Goal: Communication & Community: Ask a question

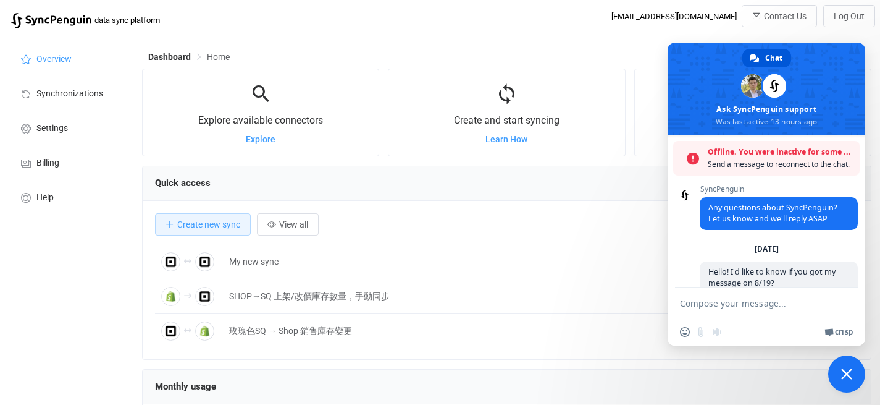
scroll to position [22, 0]
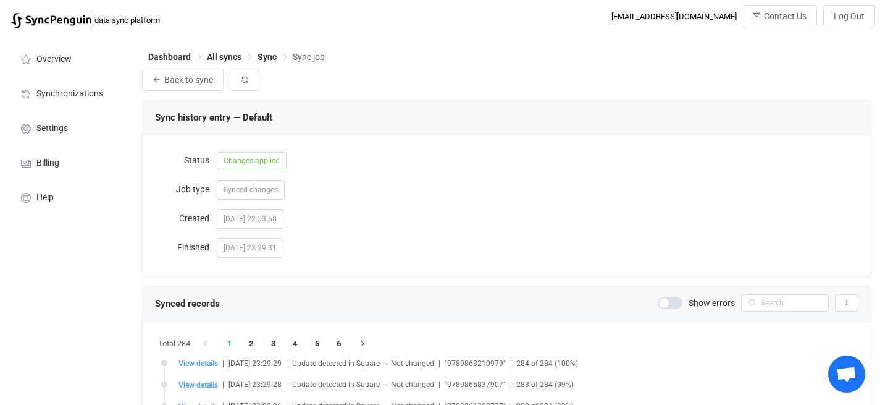
click at [850, 359] on span "Open chat" at bounding box center [846, 373] width 37 height 37
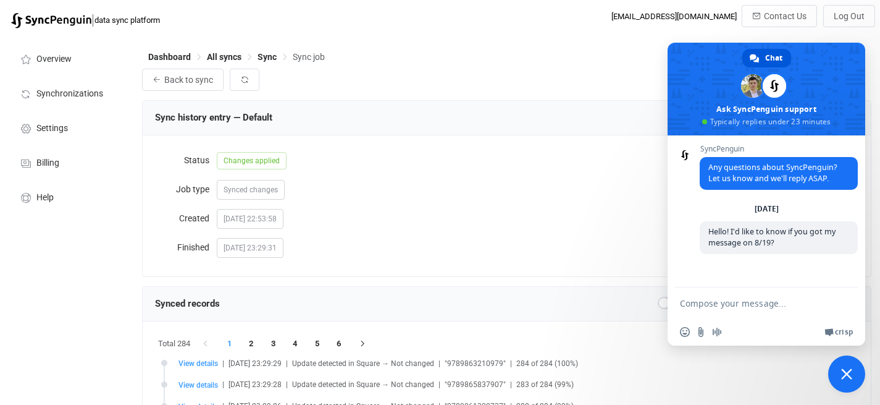
click at [754, 299] on textarea "Compose your message..." at bounding box center [754, 302] width 148 height 31
click at [769, 43] on span at bounding box center [767, 89] width 198 height 93
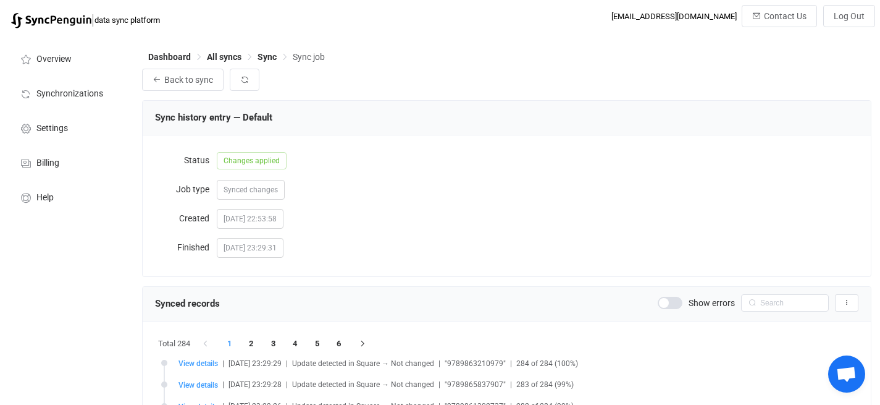
click at [852, 368] on span "Open chat" at bounding box center [846, 374] width 20 height 17
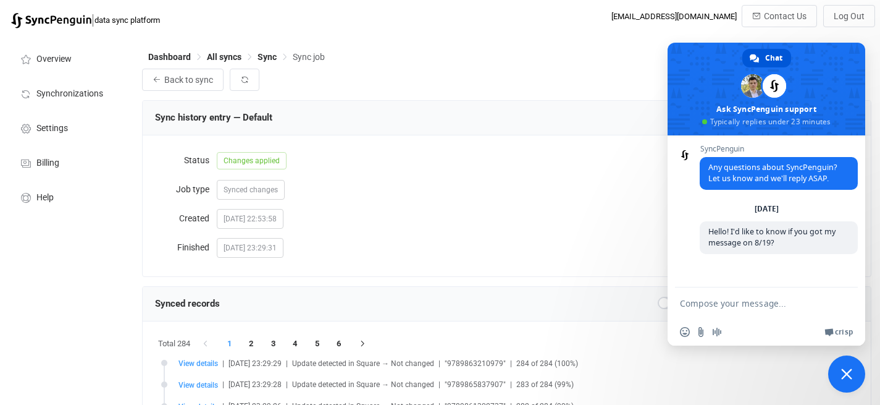
click at [750, 298] on textarea "Compose your message..." at bounding box center [754, 302] width 148 height 31
type textarea "I"
type textarea "ㄑ"
type textarea "if not i can send it again"
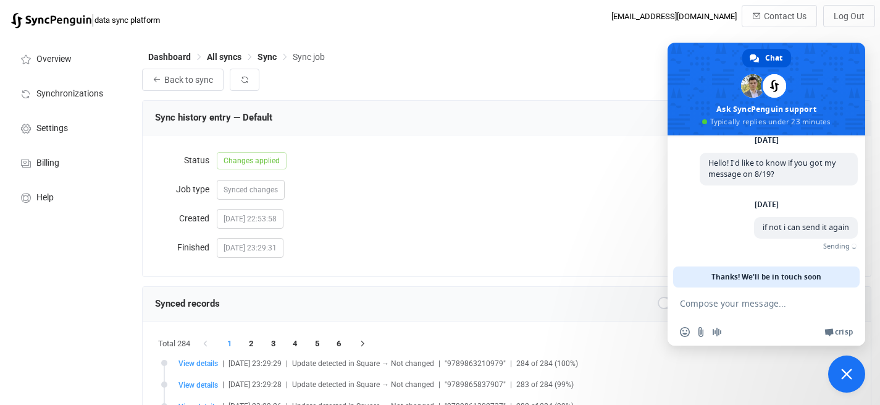
scroll to position [56, 0]
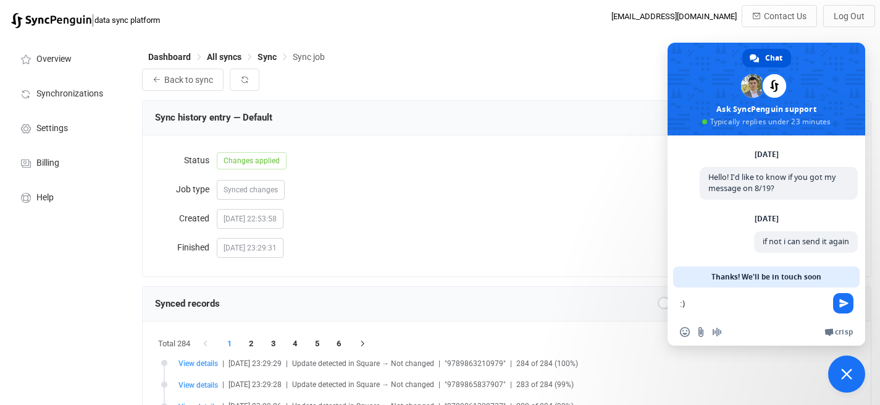
type textarea ":"
drag, startPoint x: 713, startPoint y: 277, endPoint x: 768, endPoint y: 277, distance: 55.6
click at [768, 277] on span "Thanks! We'll be in touch soon" at bounding box center [767, 276] width 110 height 21
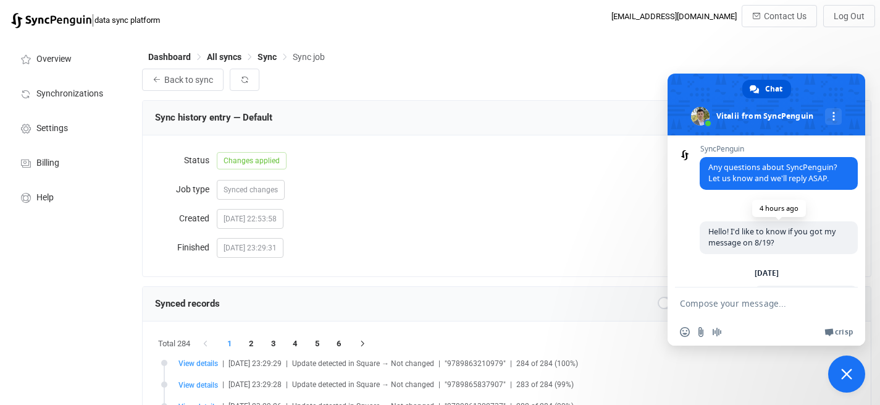
scroll to position [77, 0]
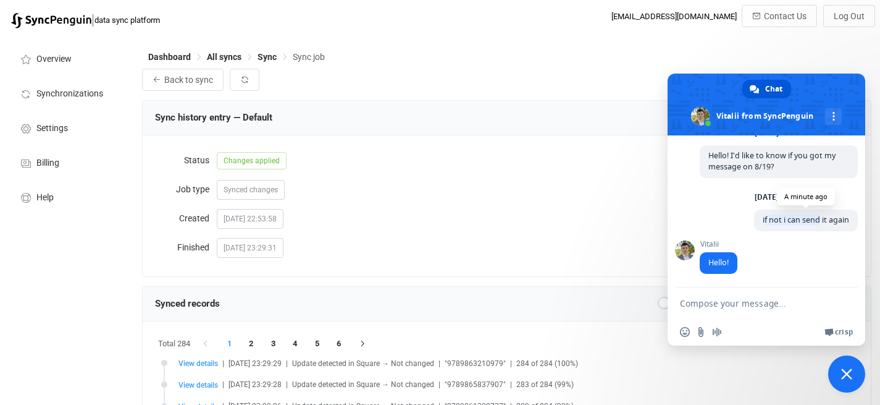
drag, startPoint x: 754, startPoint y: 219, endPoint x: 810, endPoint y: 219, distance: 56.2
click at [810, 219] on span "if not i can send it again" at bounding box center [806, 219] width 86 height 11
click at [722, 294] on textarea "Compose your message..." at bounding box center [754, 302] width 148 height 31
type textarea "H"
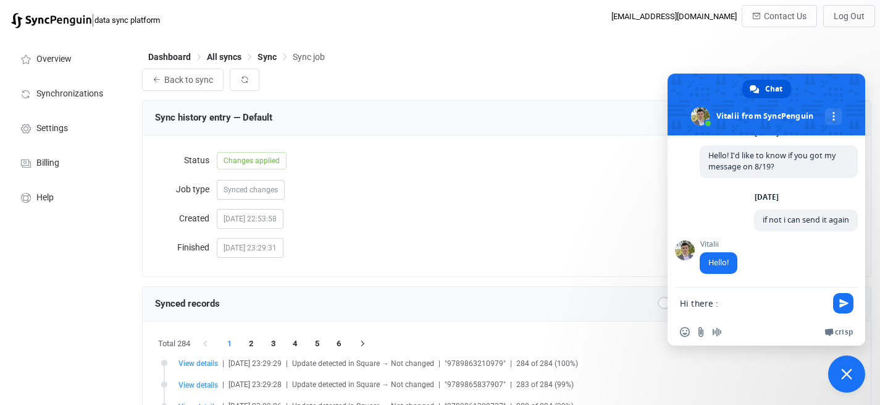
type textarea "Hi there :)"
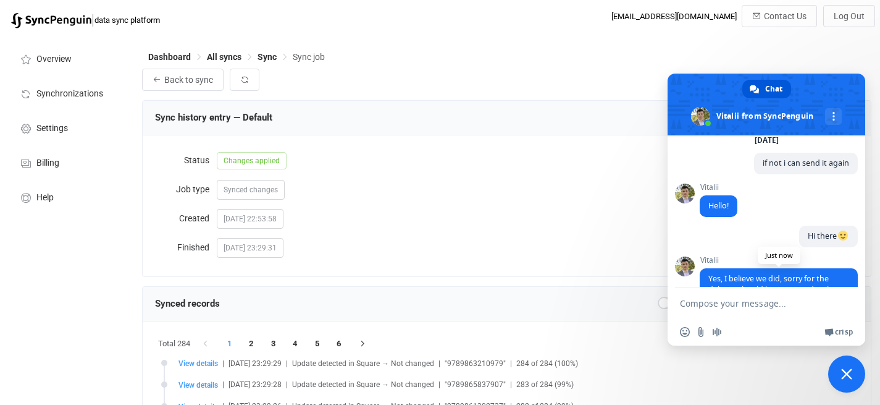
scroll to position [174, 0]
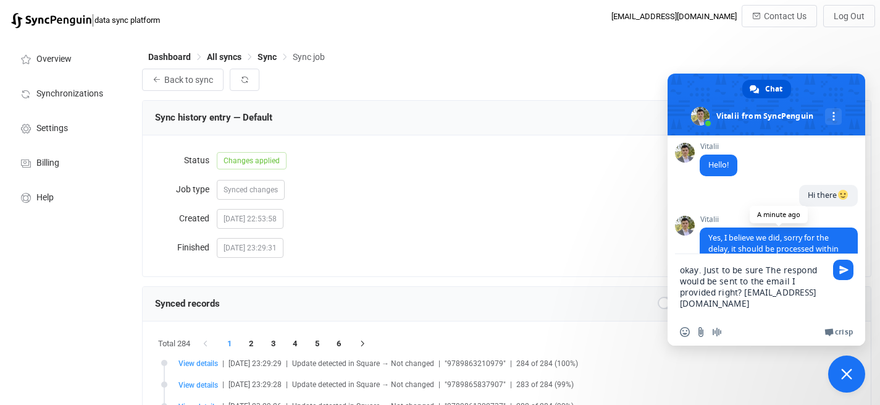
type textarea "okay. Just to be sure. The respond would be sent to the email I provided right?…"
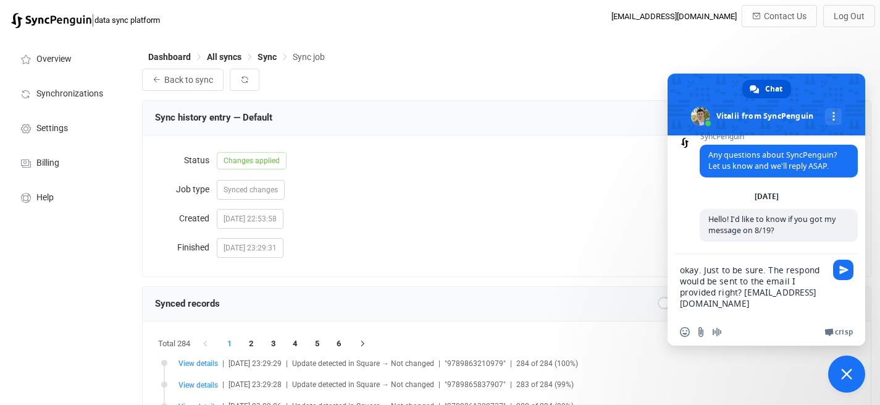
scroll to position [207, 0]
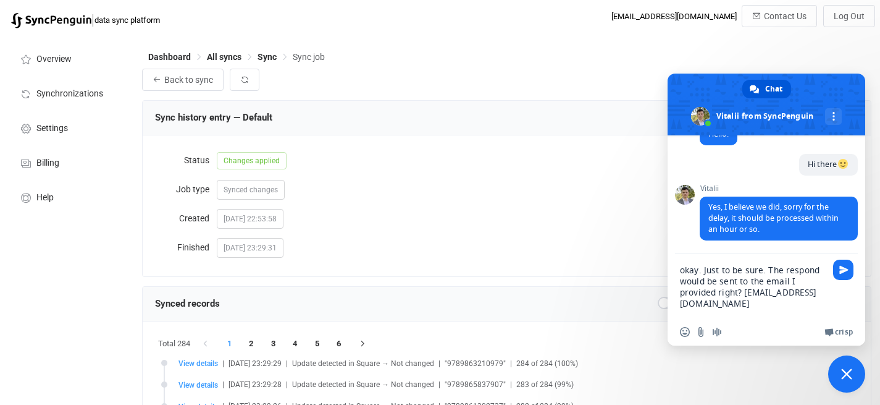
click at [760, 293] on textarea "okay. Just to be sure. The respond would be sent to the email I provided right?…" at bounding box center [754, 286] width 148 height 64
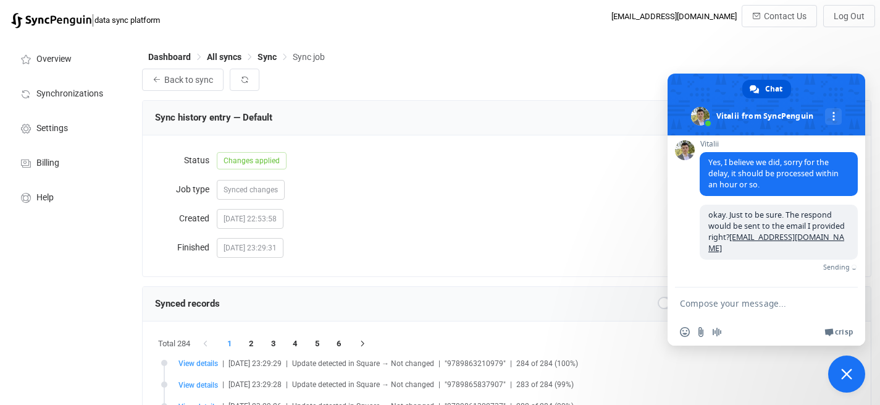
scroll to position [238, 0]
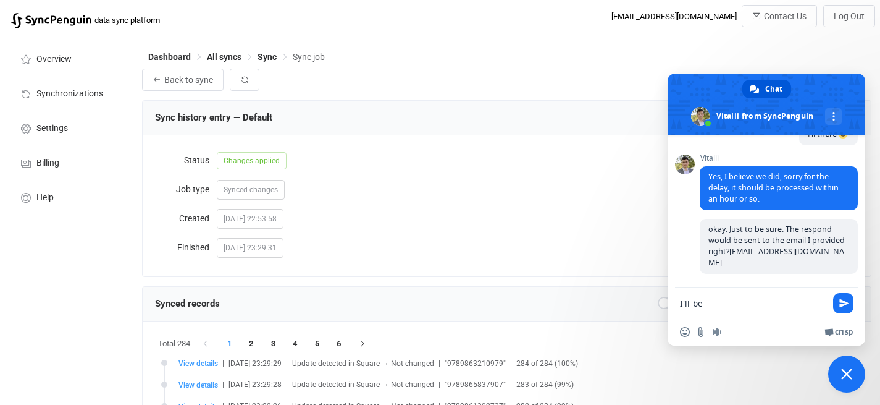
type textarea "I'll be"
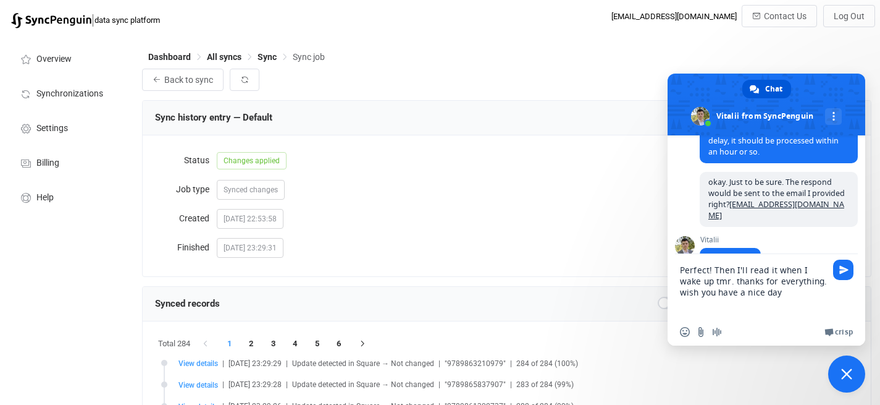
type textarea "Perfect! Then I'll read it when I wake up tmr. thanks for everything. wish you …"
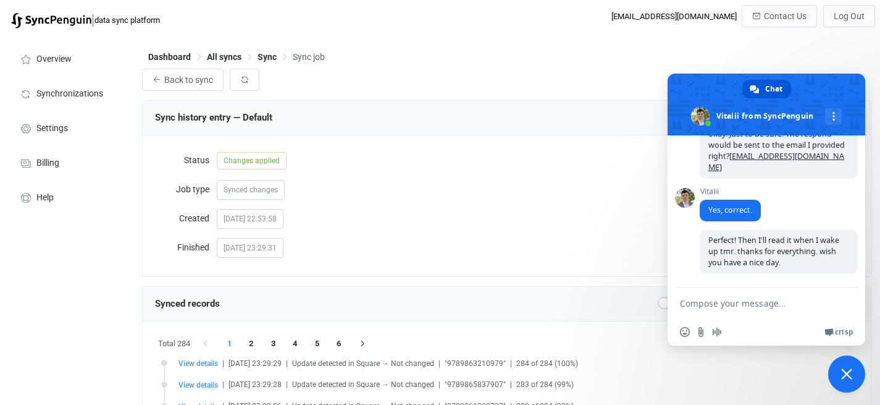
scroll to position [335, 0]
click at [837, 118] on link "More channels" at bounding box center [833, 116] width 17 height 17
click at [774, 259] on span "Perfect! Then I'll read it when I wake up tmr. thanks for everything. wish you …" at bounding box center [773, 251] width 131 height 33
click at [760, 312] on textarea "Compose your message..." at bounding box center [754, 302] width 148 height 31
drag, startPoint x: 702, startPoint y: 190, endPoint x: 722, endPoint y: 190, distance: 19.8
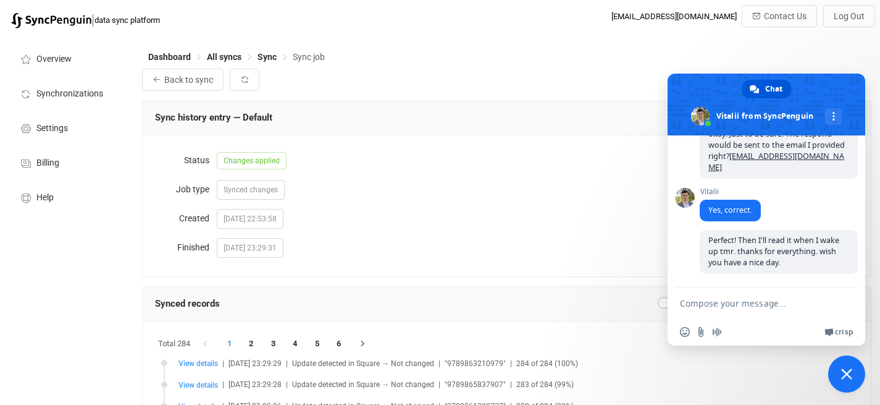
click at [722, 190] on span "Vitalii" at bounding box center [730, 191] width 61 height 9
